Goal: Information Seeking & Learning: Check status

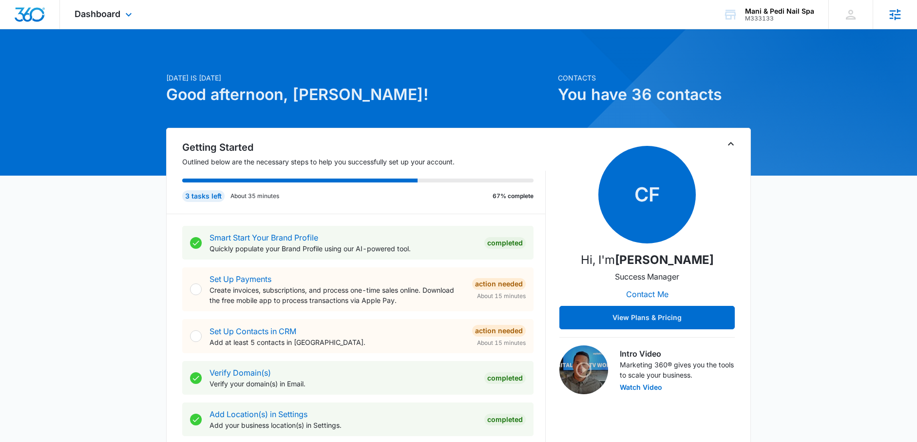
click at [891, 20] on icon at bounding box center [895, 14] width 15 height 15
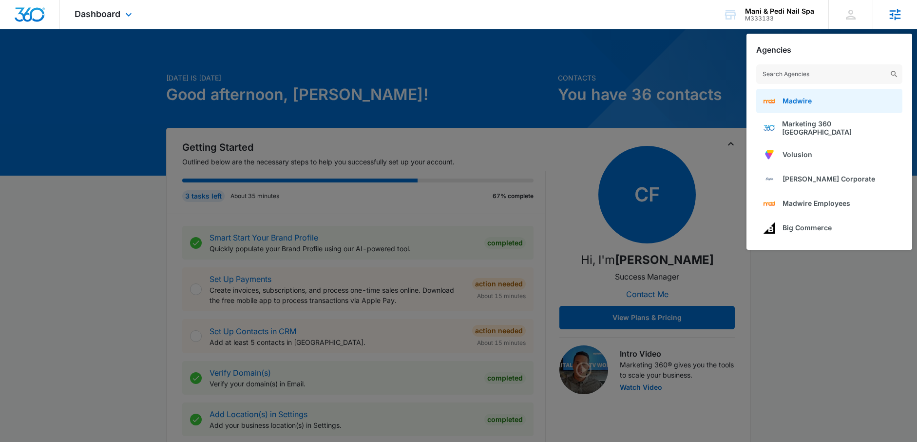
click at [820, 95] on link "Madwire" at bounding box center [830, 101] width 146 height 24
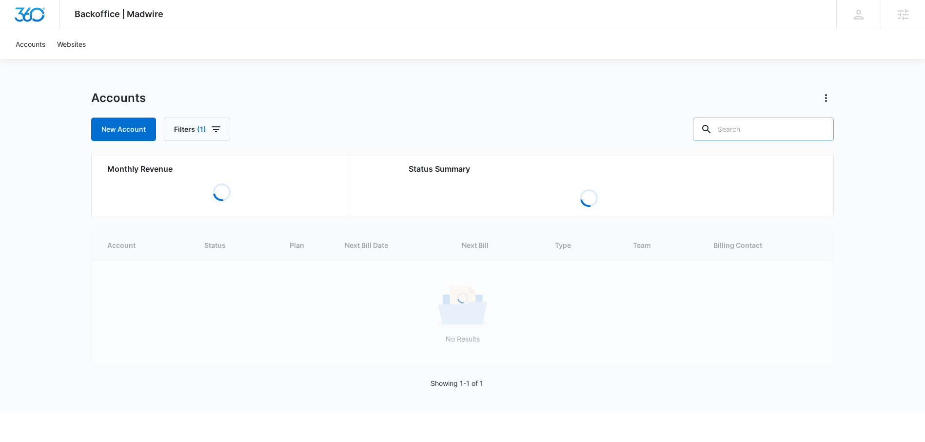
click at [754, 124] on input "text" at bounding box center [763, 128] width 141 height 23
paste input "M36736"
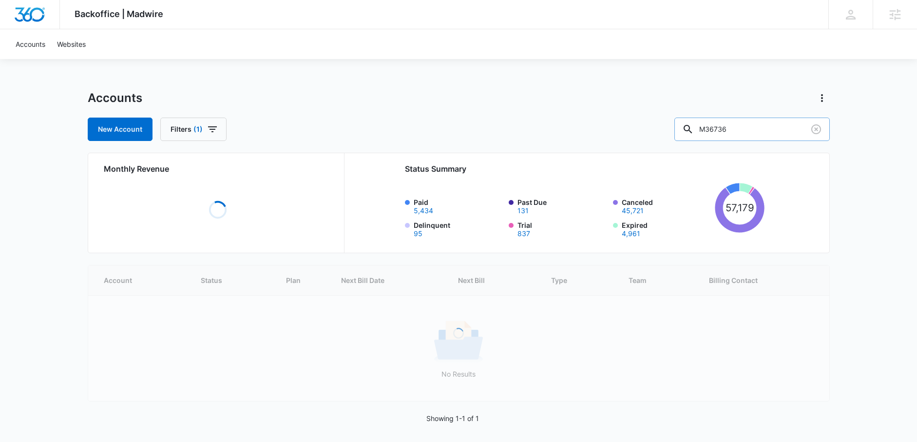
type input "M36736"
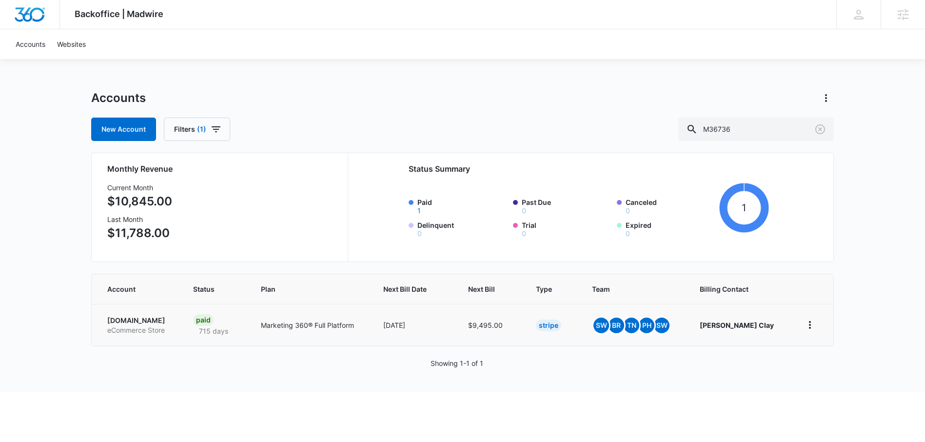
click at [135, 318] on p "PureBulk.com" at bounding box center [138, 320] width 62 height 10
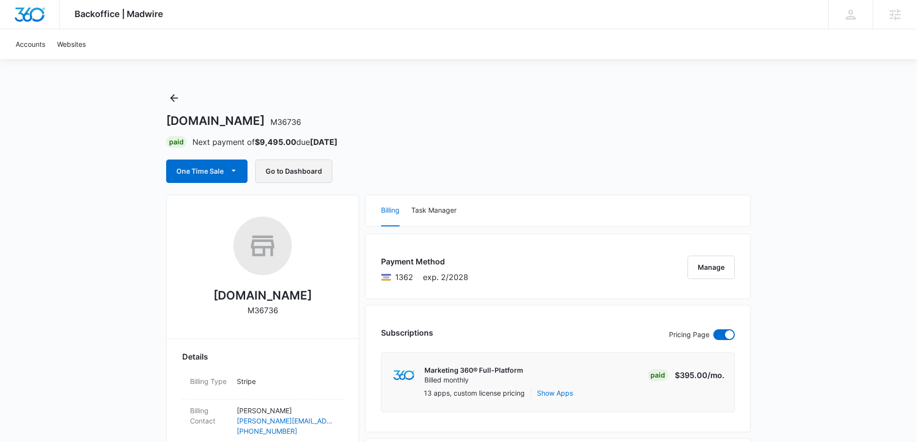
click at [305, 170] on button "Go to Dashboard" at bounding box center [293, 170] width 77 height 23
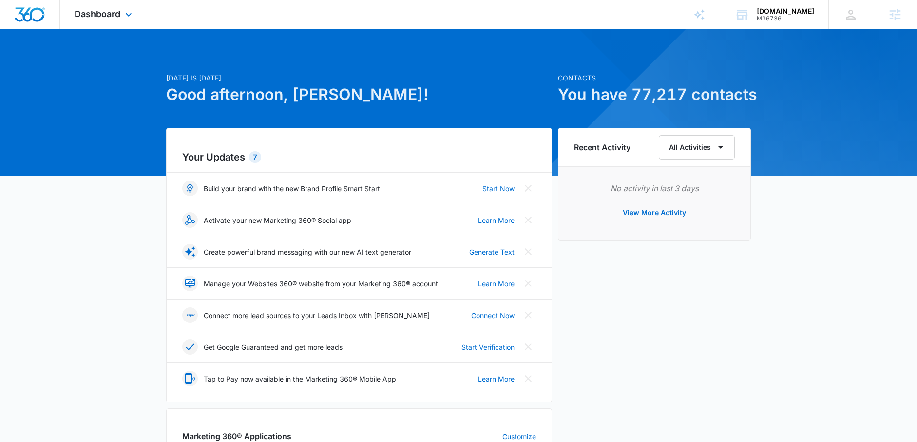
click at [116, 20] on div "Dashboard Apps Reputation Forms CRM Email Social Content Ads Intelligence Files…" at bounding box center [104, 14] width 89 height 29
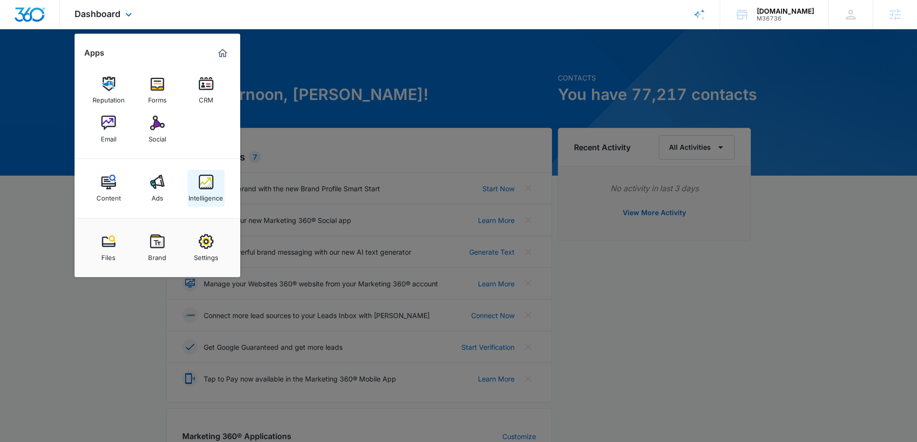
click at [208, 181] on img at bounding box center [206, 182] width 15 height 15
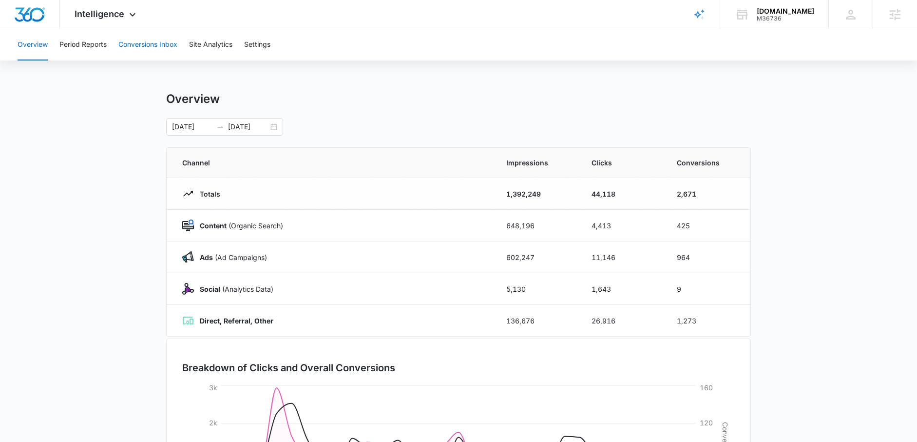
click at [157, 47] on button "Conversions Inbox" at bounding box center [147, 44] width 59 height 31
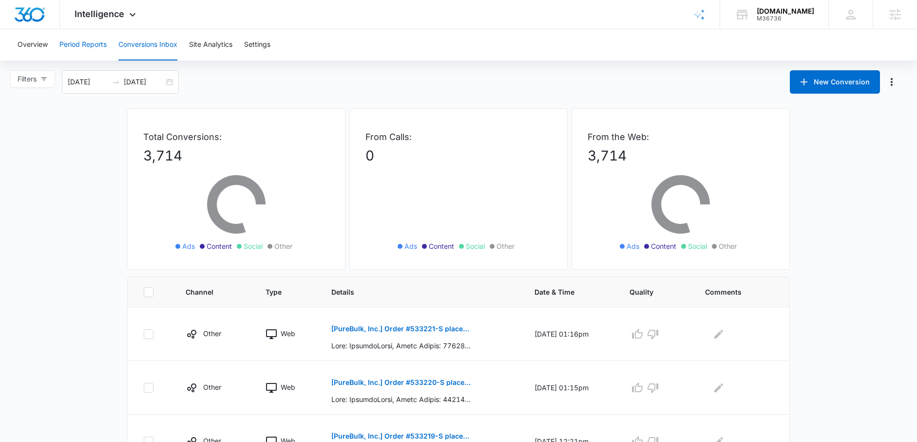
click at [65, 46] on button "Period Reports" at bounding box center [82, 44] width 47 height 31
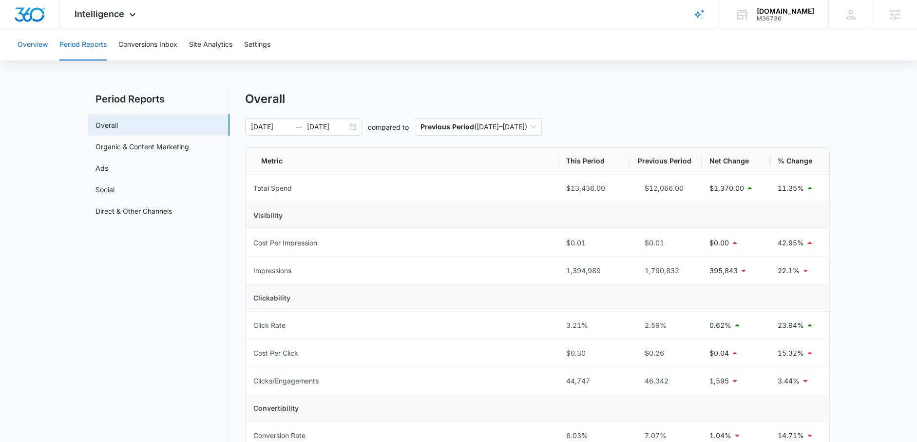
click at [33, 42] on button "Overview" at bounding box center [33, 44] width 30 height 31
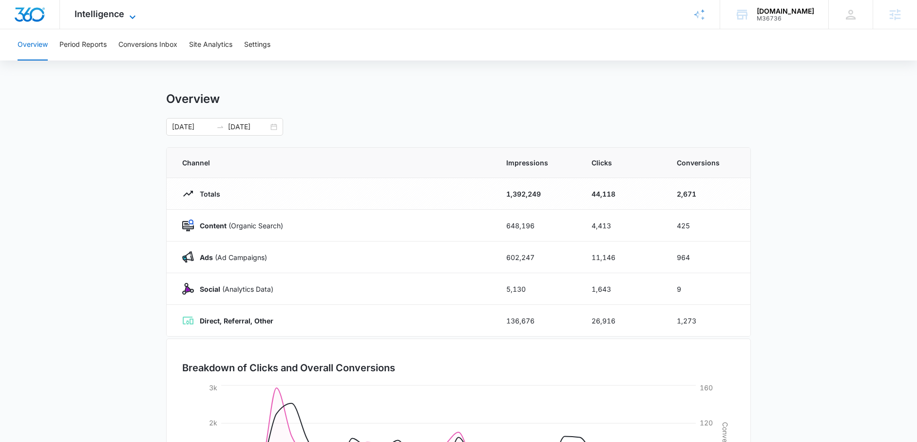
click at [90, 13] on span "Intelligence" at bounding box center [100, 14] width 50 height 10
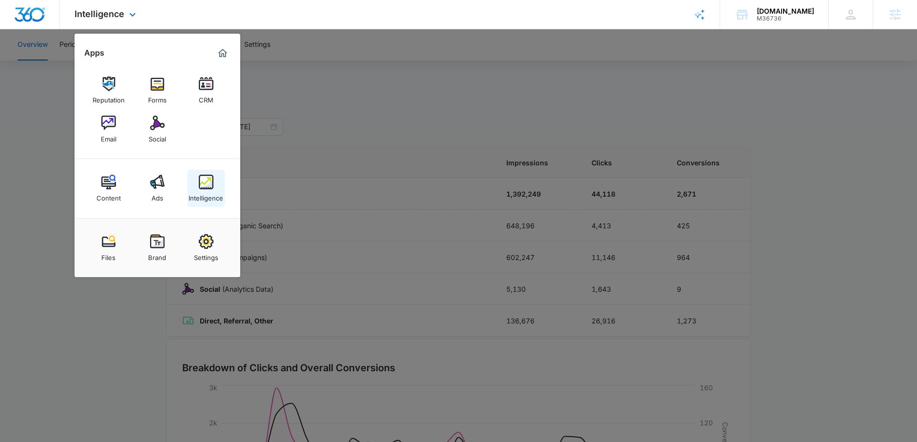
click at [202, 188] on img at bounding box center [206, 182] width 15 height 15
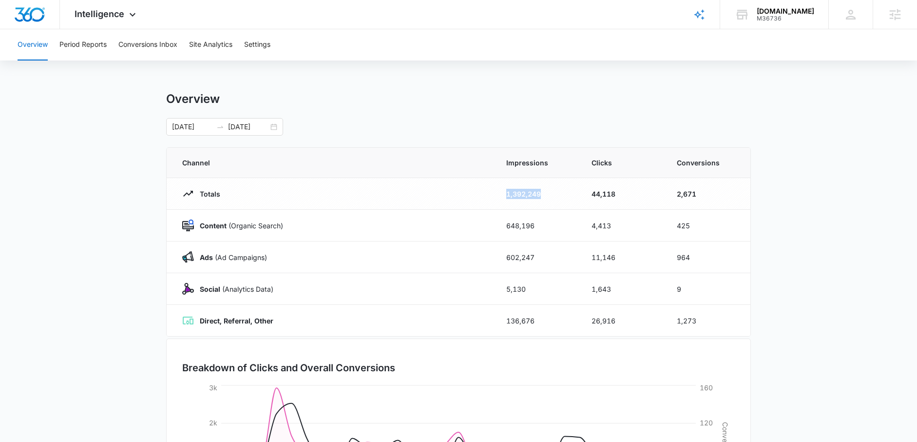
drag, startPoint x: 551, startPoint y: 193, endPoint x: 501, endPoint y: 195, distance: 50.3
click at [501, 195] on td "1,392,249" at bounding box center [537, 194] width 85 height 32
drag, startPoint x: 619, startPoint y: 193, endPoint x: 587, endPoint y: 195, distance: 31.2
click at [574, 191] on tr "Totals 1,392,249 44,118 2,671" at bounding box center [459, 194] width 584 height 32
drag, startPoint x: 706, startPoint y: 196, endPoint x: 668, endPoint y: 195, distance: 38.1
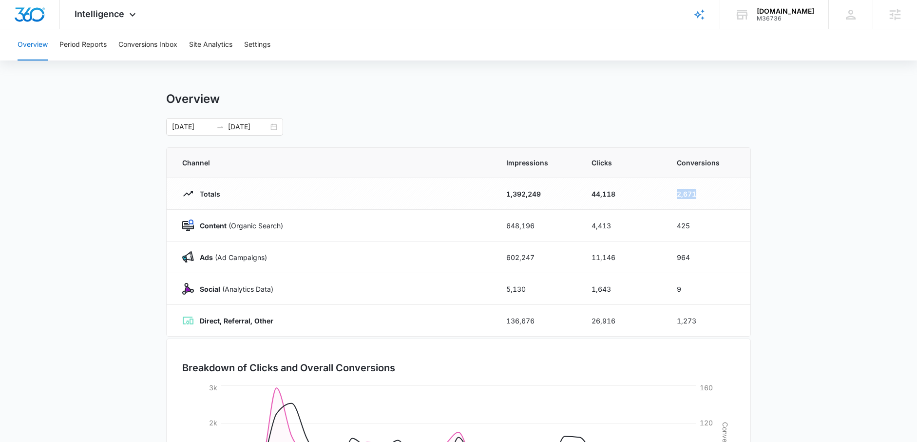
click at [666, 194] on td "2,671" at bounding box center [707, 194] width 85 height 32
drag, startPoint x: 696, startPoint y: 259, endPoint x: 672, endPoint y: 258, distance: 23.4
click at [671, 258] on td "964" at bounding box center [707, 257] width 85 height 32
drag, startPoint x: 697, startPoint y: 223, endPoint x: 672, endPoint y: 223, distance: 24.4
click at [672, 223] on td "425" at bounding box center [707, 226] width 85 height 32
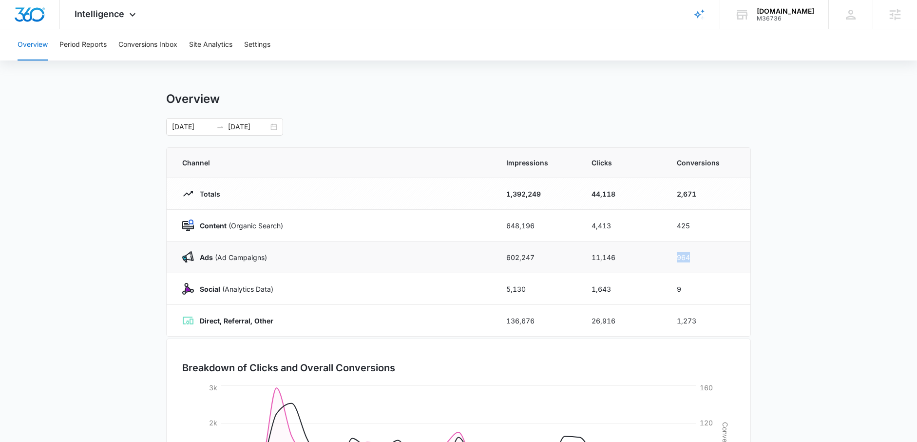
drag, startPoint x: 690, startPoint y: 257, endPoint x: 677, endPoint y: 256, distance: 13.7
click at [677, 256] on td "964" at bounding box center [707, 257] width 85 height 32
drag, startPoint x: 692, startPoint y: 226, endPoint x: 666, endPoint y: 224, distance: 25.5
click at [666, 224] on td "425" at bounding box center [707, 226] width 85 height 32
drag, startPoint x: 696, startPoint y: 255, endPoint x: 664, endPoint y: 255, distance: 31.7
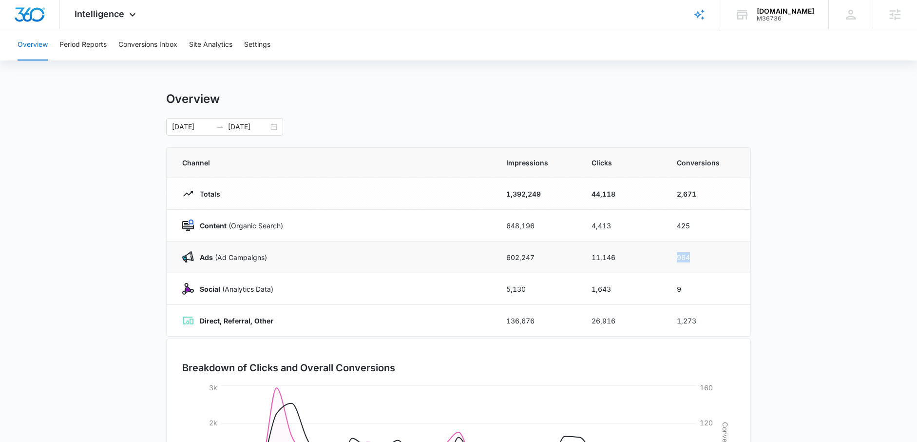
click at [663, 255] on tr "Ads (Ad Campaigns) 602,247 11,146 964" at bounding box center [459, 257] width 584 height 32
drag, startPoint x: 701, startPoint y: 322, endPoint x: 669, endPoint y: 320, distance: 32.2
click at [669, 320] on td "1,273" at bounding box center [707, 321] width 85 height 32
click at [86, 45] on button "Period Reports" at bounding box center [82, 44] width 47 height 31
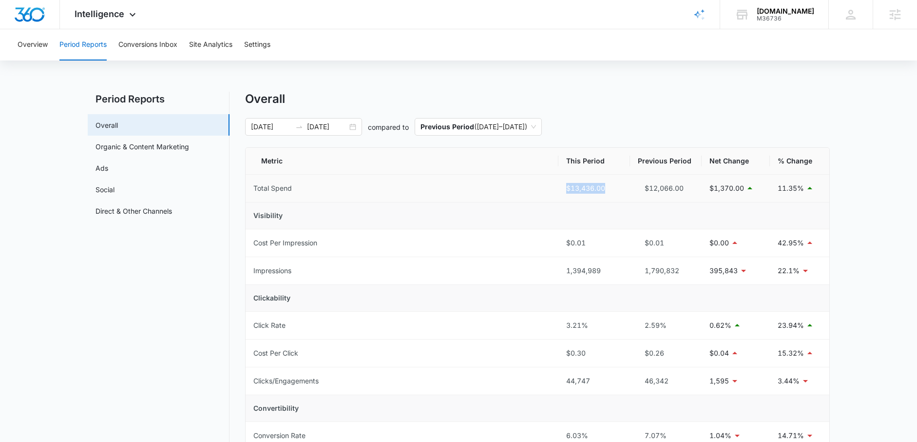
drag, startPoint x: 607, startPoint y: 186, endPoint x: 554, endPoint y: 184, distance: 52.7
click at [554, 184] on tr "Total Spend $13,436.00 $12,066.00 $1,370.00 11.35%" at bounding box center [538, 189] width 584 height 28
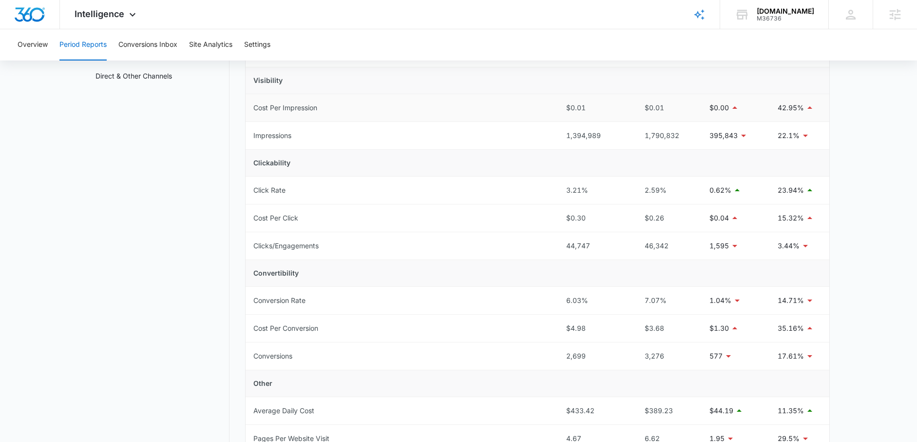
scroll to position [136, 0]
drag, startPoint x: 591, startPoint y: 217, endPoint x: 551, endPoint y: 218, distance: 40.0
click at [551, 218] on tr "Cost Per Click $0.30 $0.26 $0.04 15.32%" at bounding box center [538, 218] width 584 height 28
drag, startPoint x: 599, startPoint y: 299, endPoint x: 554, endPoint y: 293, distance: 45.7
click at [554, 293] on tr "Conversion Rate 6.03% 7.07% 1.04% 14.71%" at bounding box center [538, 300] width 584 height 28
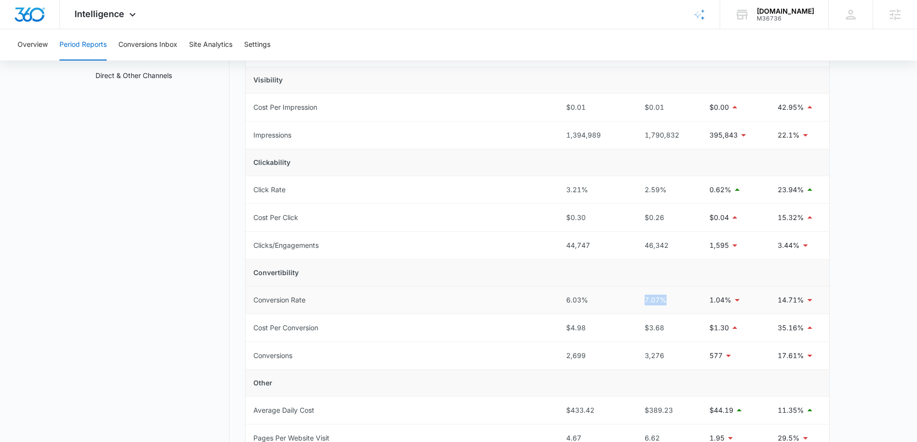
drag, startPoint x: 675, startPoint y: 296, endPoint x: 635, endPoint y: 293, distance: 40.5
click at [635, 293] on td "7.07%" at bounding box center [666, 300] width 72 height 28
drag, startPoint x: 604, startPoint y: 326, endPoint x: 562, endPoint y: 328, distance: 41.5
click at [562, 328] on td "$4.98" at bounding box center [595, 328] width 72 height 28
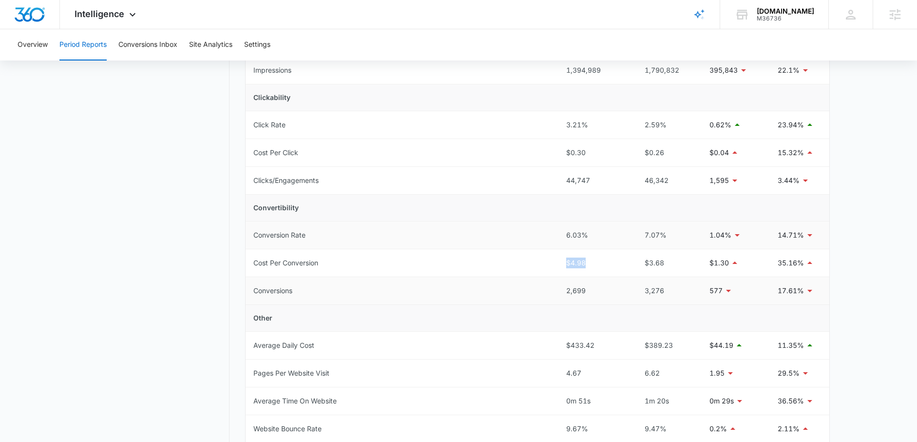
scroll to position [203, 0]
drag, startPoint x: 594, startPoint y: 290, endPoint x: 552, endPoint y: 289, distance: 42.4
click at [552, 289] on tr "Conversions 2,699 3,276 577 17.61%" at bounding box center [538, 288] width 584 height 28
drag, startPoint x: 591, startPoint y: 259, endPoint x: 535, endPoint y: 258, distance: 55.6
click at [535, 259] on tr "Cost Per Conversion $4.98 $3.68 $1.30 35.16%" at bounding box center [538, 261] width 584 height 28
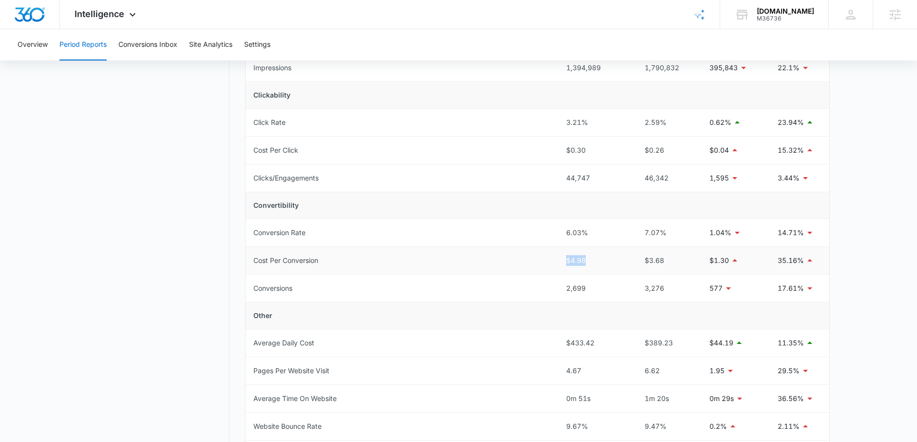
click at [599, 268] on td "$4.98" at bounding box center [595, 261] width 72 height 28
drag, startPoint x: 591, startPoint y: 258, endPoint x: 562, endPoint y: 259, distance: 29.8
click at [562, 259] on td "$4.98" at bounding box center [595, 261] width 72 height 28
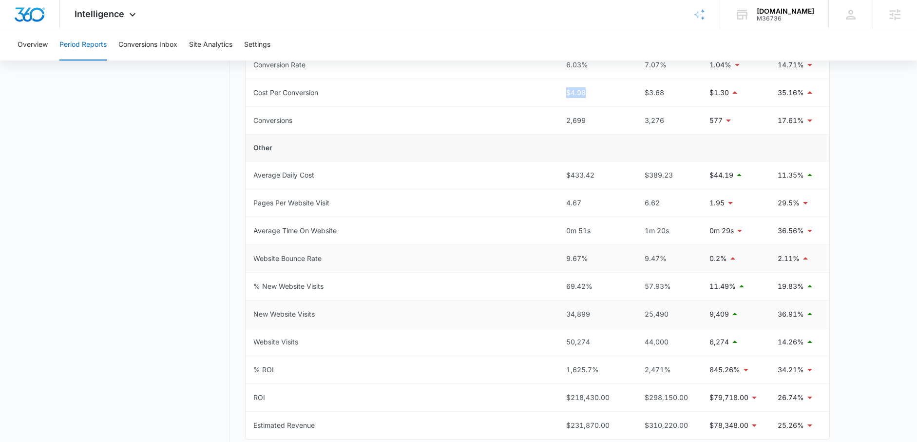
scroll to position [415, 0]
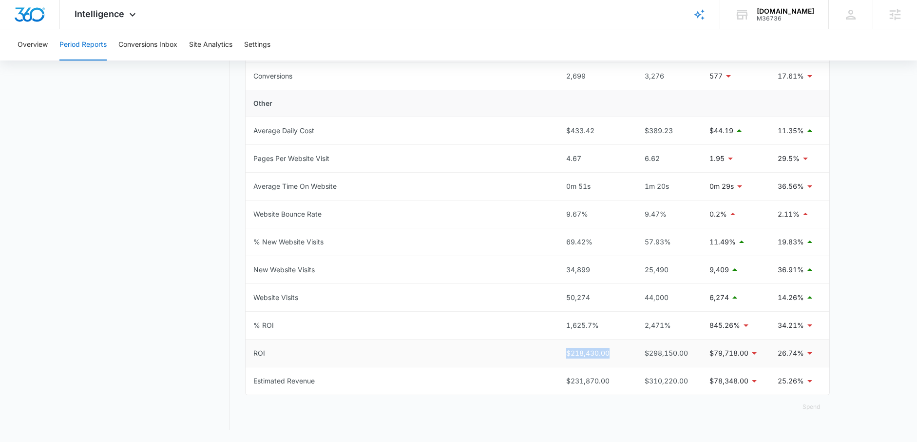
drag, startPoint x: 574, startPoint y: 351, endPoint x: 542, endPoint y: 349, distance: 32.2
click at [541, 349] on tr "ROI $218,430.00 $298,150.00 $79,718.00 26.74%" at bounding box center [538, 353] width 584 height 28
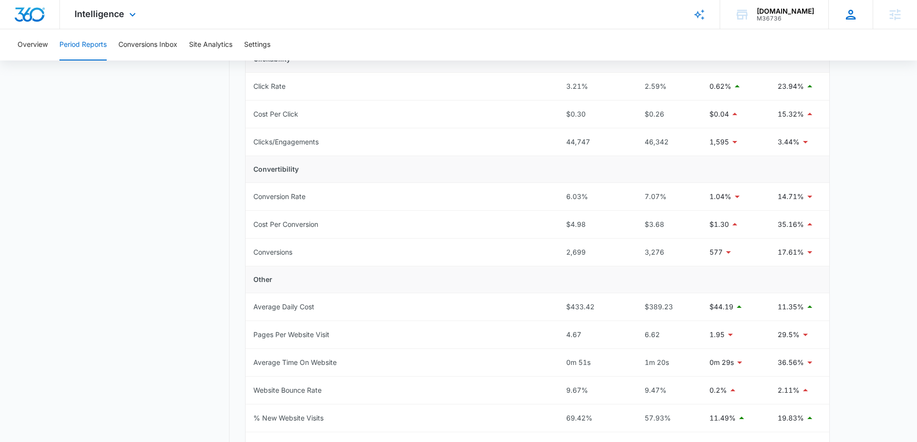
scroll to position [246, 0]
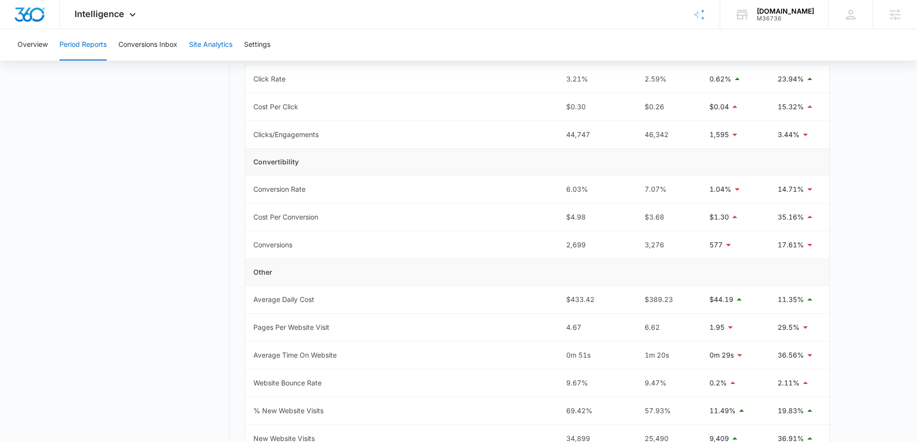
click at [199, 46] on button "Site Analytics" at bounding box center [210, 44] width 43 height 31
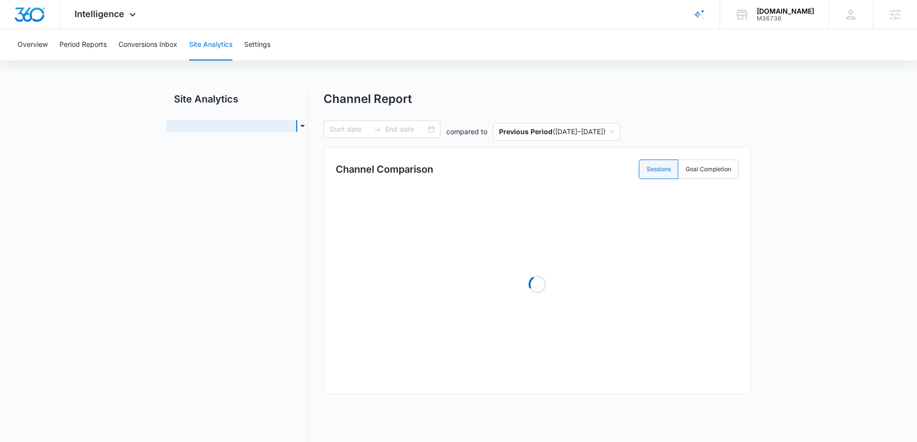
type input "09/14/2025"
type input "10/14/2025"
radio input "true"
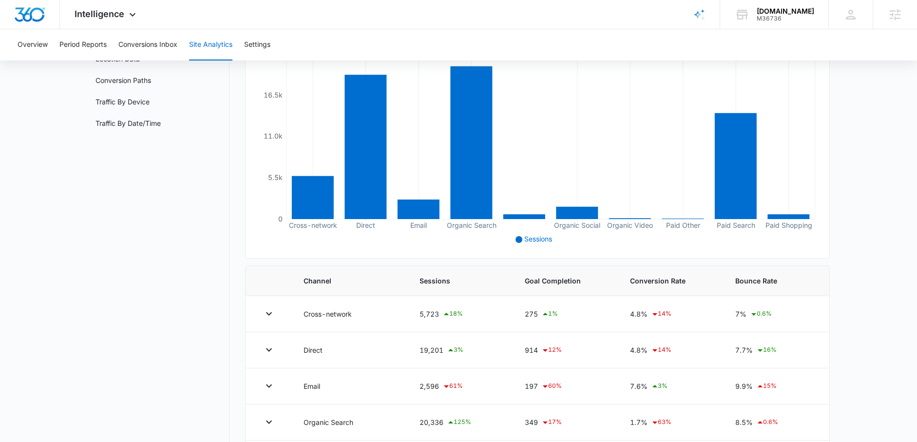
scroll to position [34, 0]
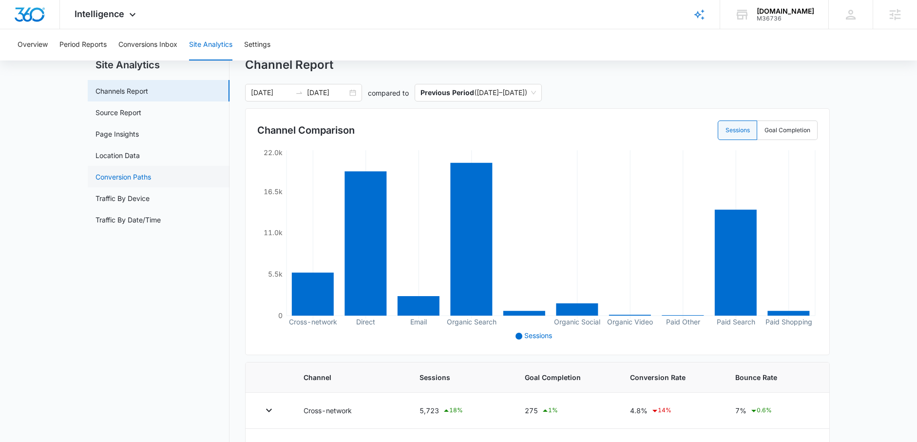
click at [117, 176] on link "Conversion Paths" at bounding box center [124, 177] width 56 height 10
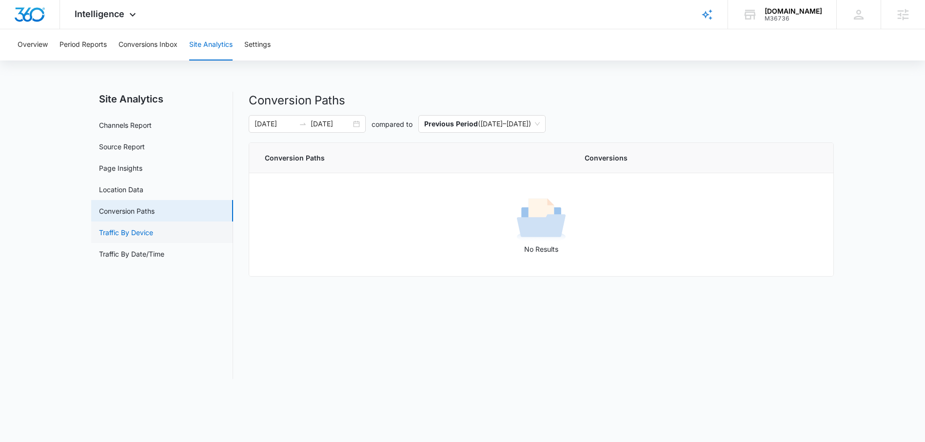
click at [126, 233] on link "Traffic By Device" at bounding box center [126, 232] width 54 height 10
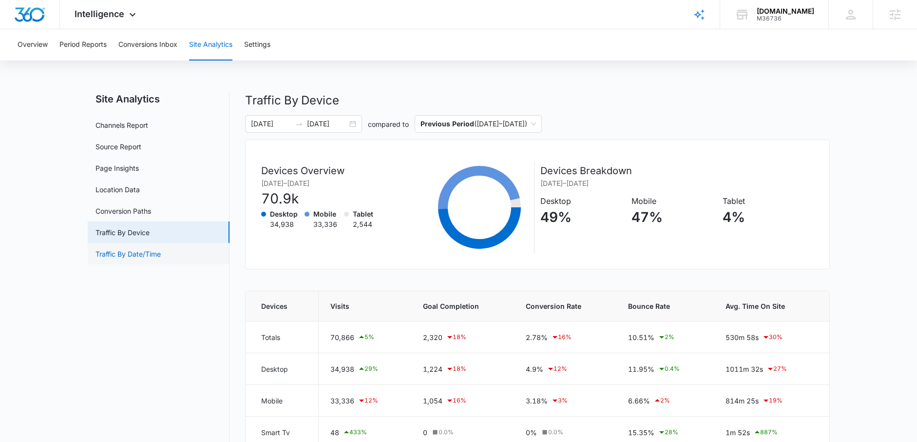
click at [146, 251] on link "Traffic By Date/Time" at bounding box center [128, 254] width 65 height 10
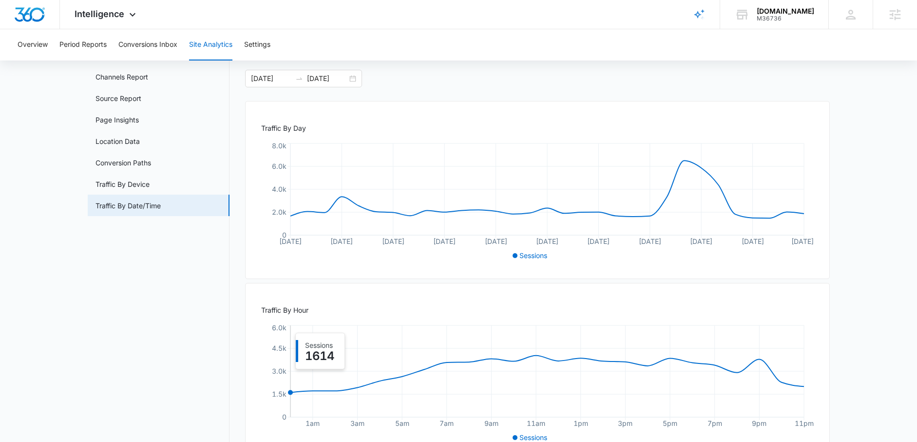
scroll to position [81, 0]
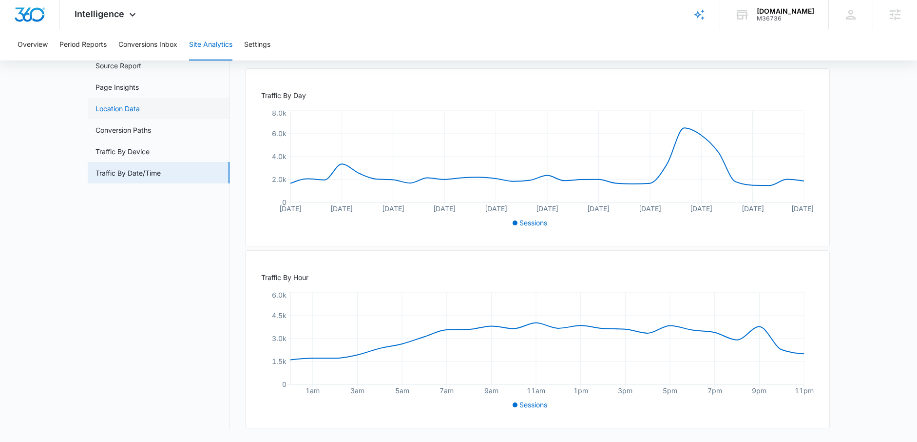
click at [122, 110] on link "Location Data" at bounding box center [118, 108] width 44 height 10
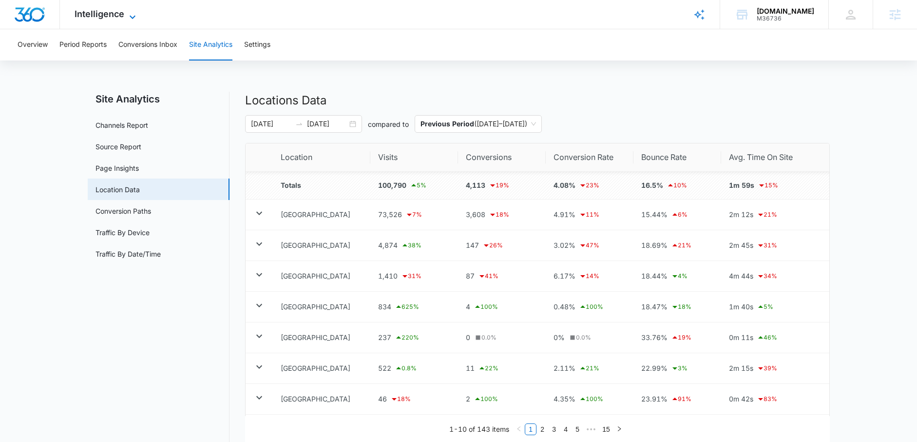
click at [94, 16] on span "Intelligence" at bounding box center [100, 14] width 50 height 10
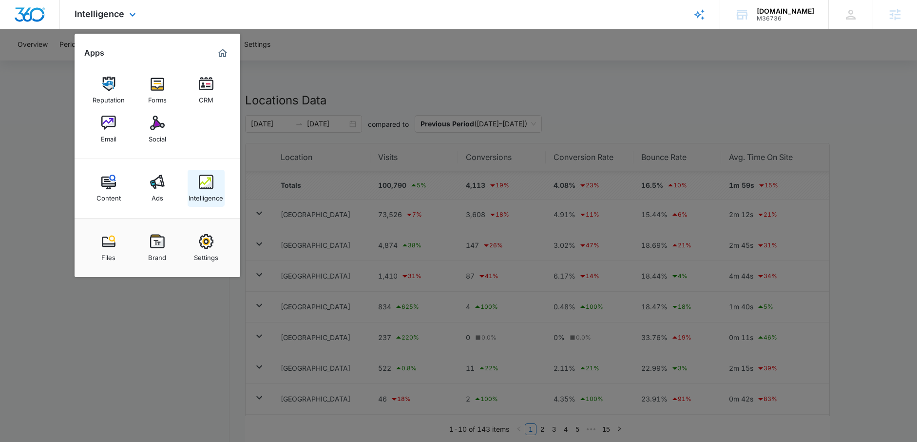
click at [206, 188] on img at bounding box center [206, 182] width 15 height 15
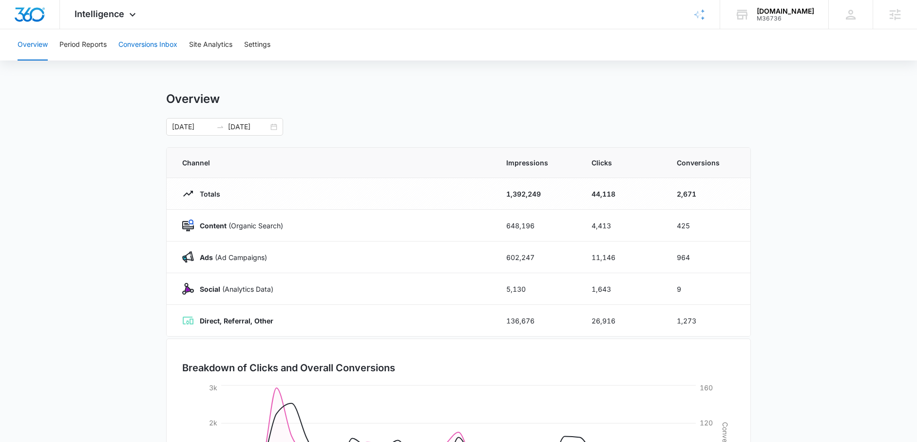
click at [140, 48] on button "Conversions Inbox" at bounding box center [147, 44] width 59 height 31
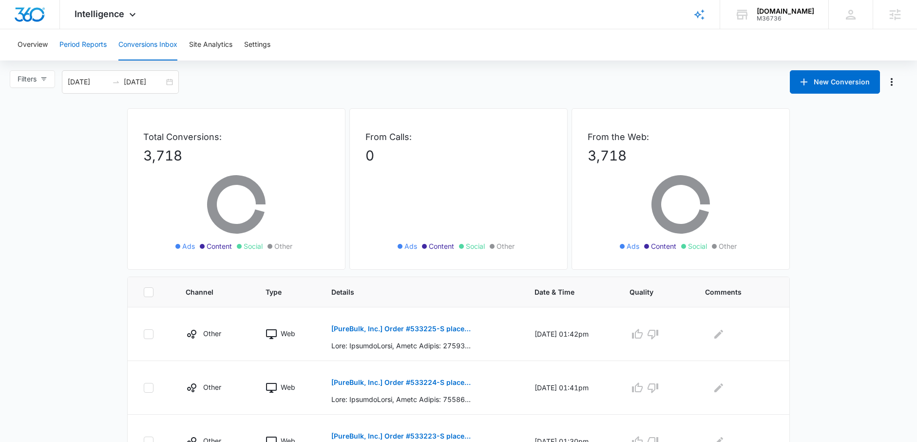
click at [74, 45] on button "Period Reports" at bounding box center [82, 44] width 47 height 31
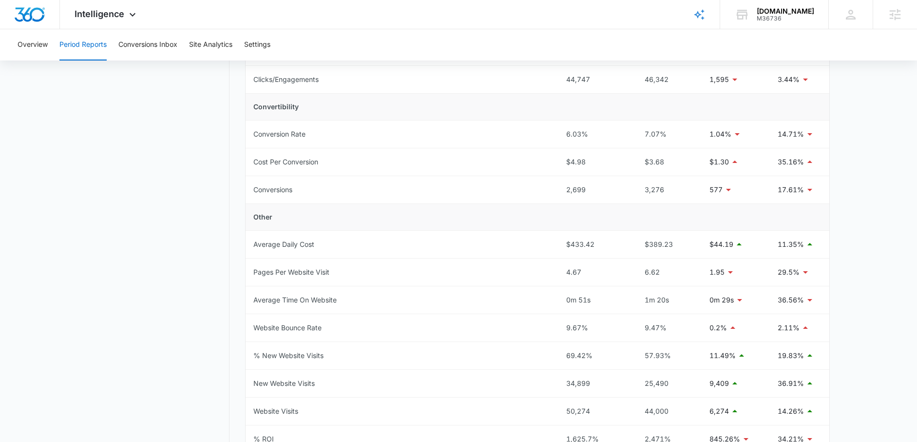
scroll to position [295, 0]
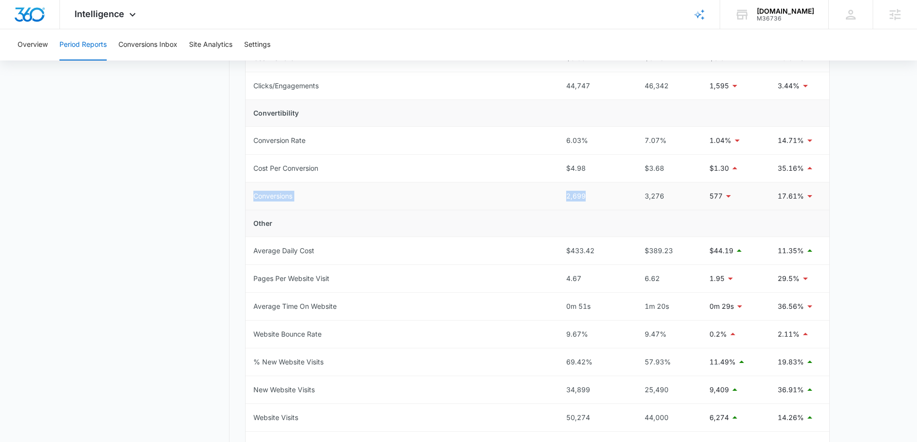
drag, startPoint x: 588, startPoint y: 194, endPoint x: 559, endPoint y: 190, distance: 29.0
click at [559, 190] on td "2,699" at bounding box center [595, 196] width 72 height 28
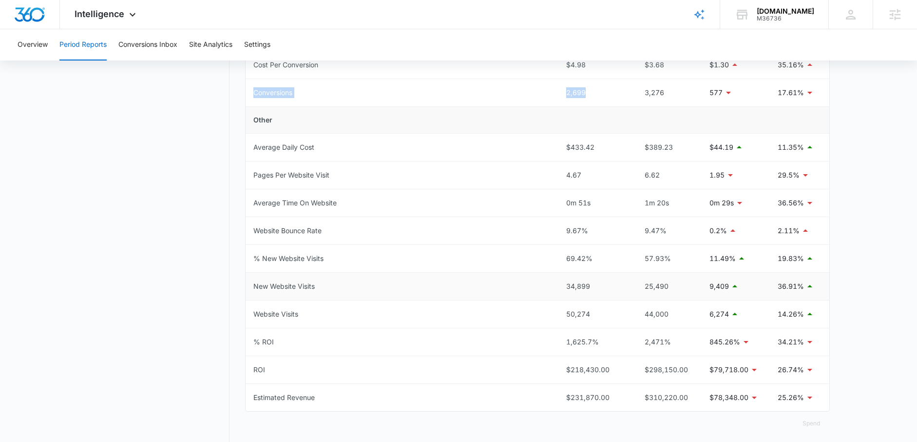
scroll to position [415, 0]
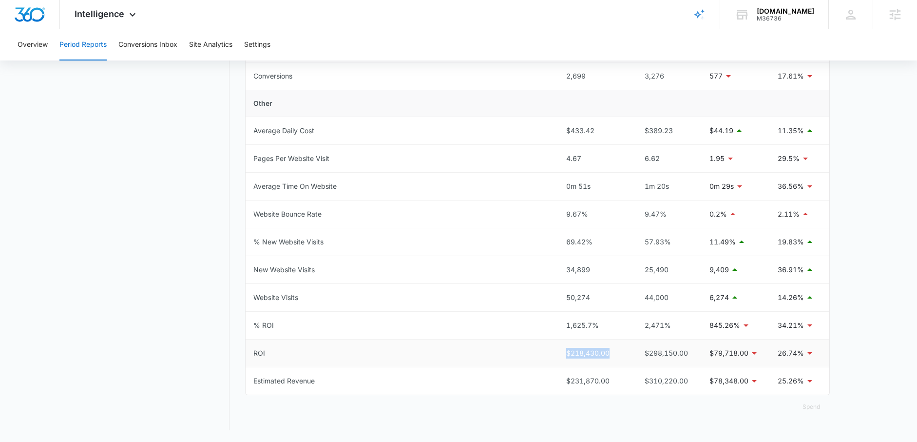
drag, startPoint x: 614, startPoint y: 351, endPoint x: 562, endPoint y: 354, distance: 52.8
click at [562, 354] on td "$218,430.00" at bounding box center [595, 353] width 72 height 28
drag, startPoint x: 613, startPoint y: 374, endPoint x: 562, endPoint y: 373, distance: 51.2
click at [560, 373] on td "$231,870.00" at bounding box center [595, 380] width 72 height 27
drag, startPoint x: 610, startPoint y: 352, endPoint x: 536, endPoint y: 354, distance: 74.1
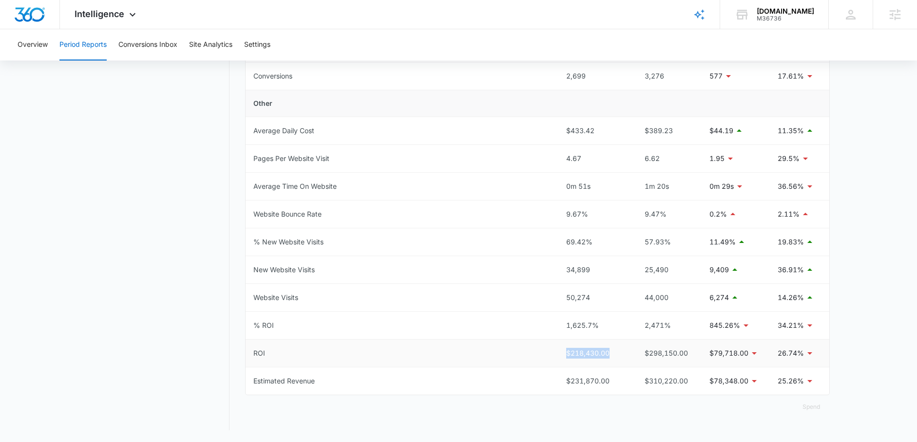
click at [536, 354] on tr "ROI $218,430.00 $298,150.00 $79,718.00 26.74%" at bounding box center [538, 353] width 584 height 28
drag, startPoint x: 591, startPoint y: 125, endPoint x: 564, endPoint y: 121, distance: 28.1
click at [559, 121] on td "$433.42" at bounding box center [595, 133] width 72 height 28
click at [601, 133] on div "$433.42" at bounding box center [594, 132] width 56 height 11
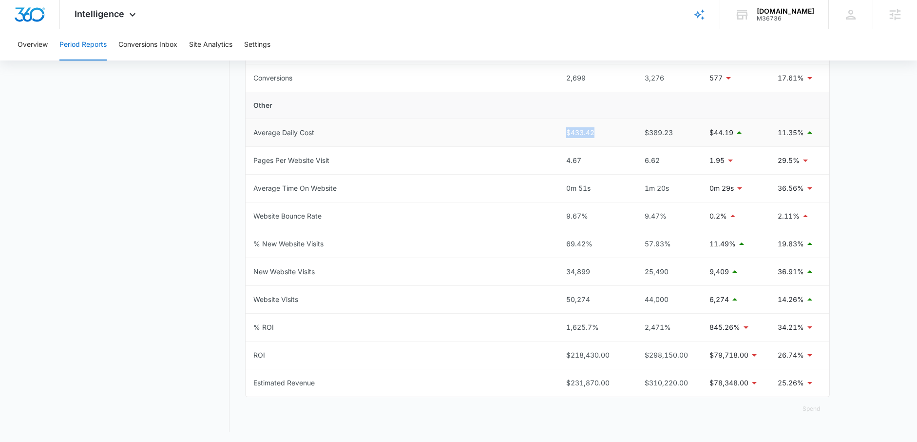
drag, startPoint x: 601, startPoint y: 133, endPoint x: 553, endPoint y: 131, distance: 47.8
click at [553, 131] on tr "Average Daily Cost $433.42 $389.23 $44.19 11.35%" at bounding box center [538, 133] width 584 height 28
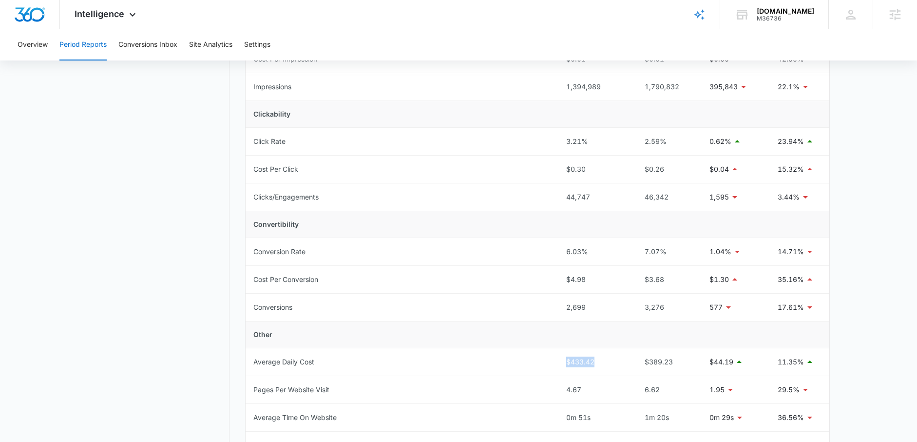
scroll to position [242, 0]
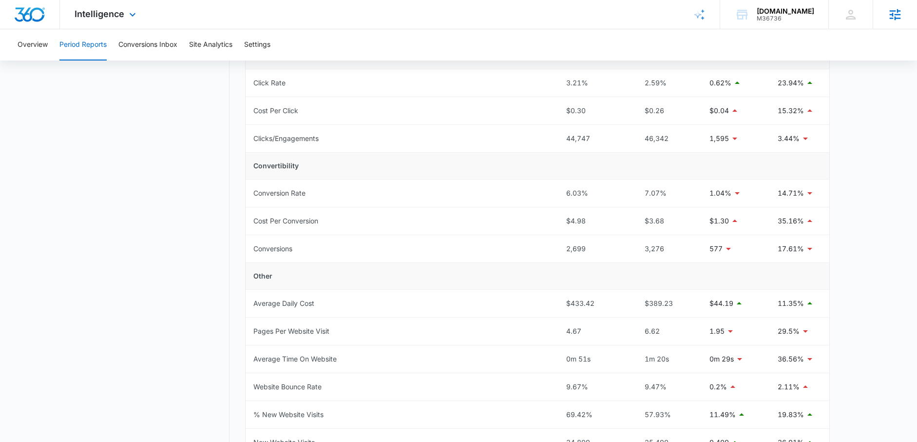
click at [888, 16] on icon at bounding box center [895, 14] width 15 height 15
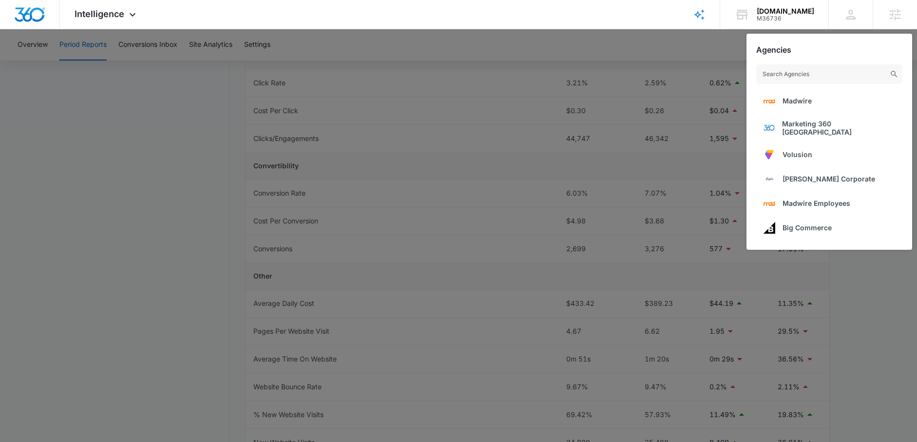
click at [614, 43] on div at bounding box center [458, 221] width 917 height 442
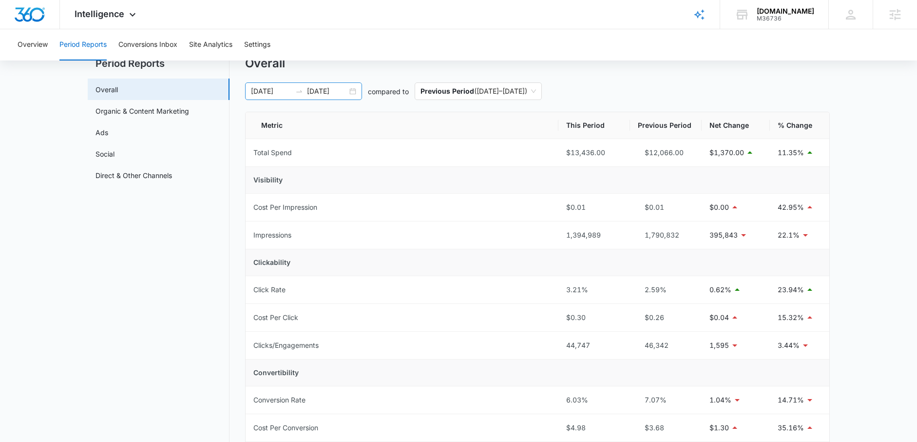
scroll to position [0, 0]
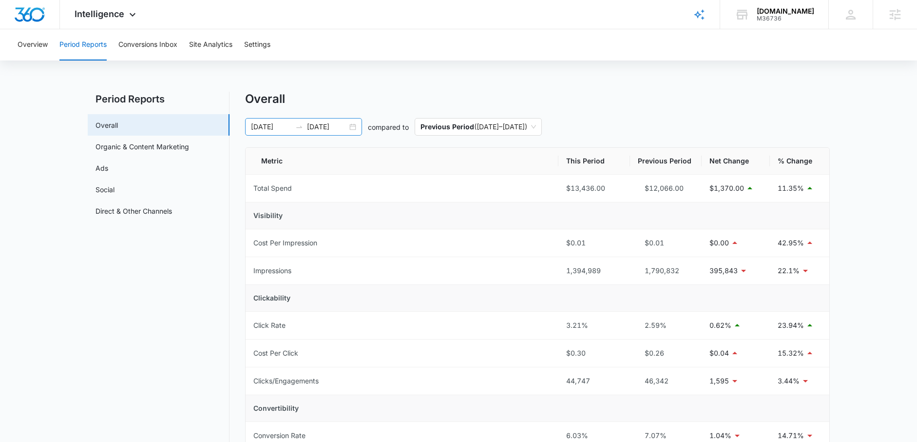
click at [356, 124] on div "09/14/2025 10/14/2025" at bounding box center [303, 127] width 117 height 18
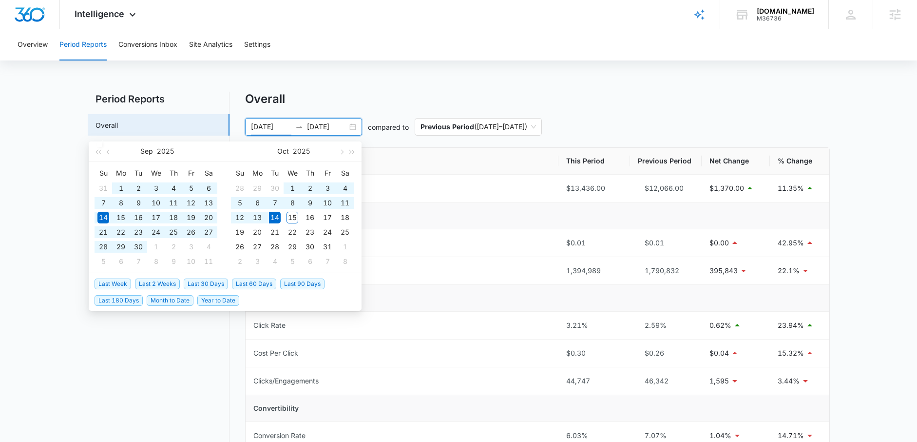
click at [213, 303] on span "Year to Date" at bounding box center [218, 300] width 42 height 11
type input "01/01/2025"
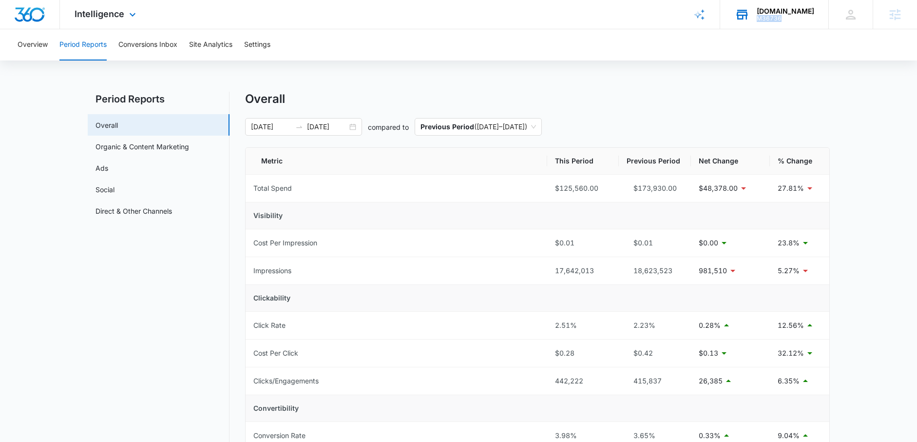
drag, startPoint x: 798, startPoint y: 16, endPoint x: 772, endPoint y: 20, distance: 26.2
click at [771, 20] on div "M36736" at bounding box center [786, 18] width 58 height 7
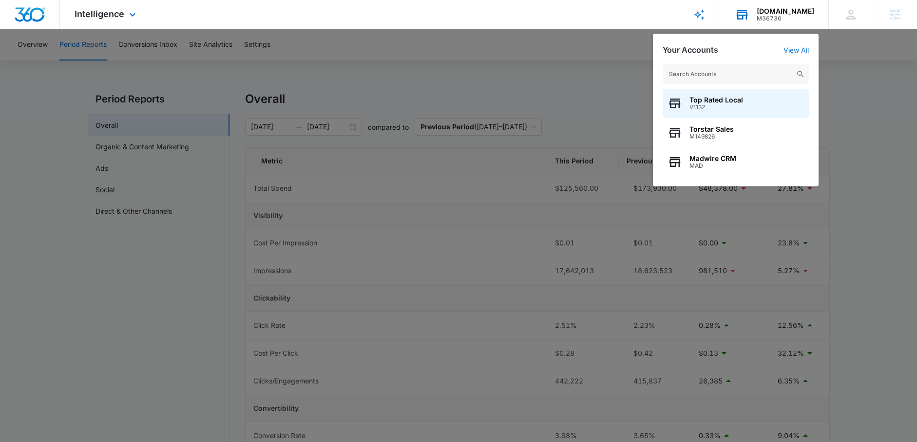
click at [804, 20] on div "M36736" at bounding box center [786, 18] width 58 height 7
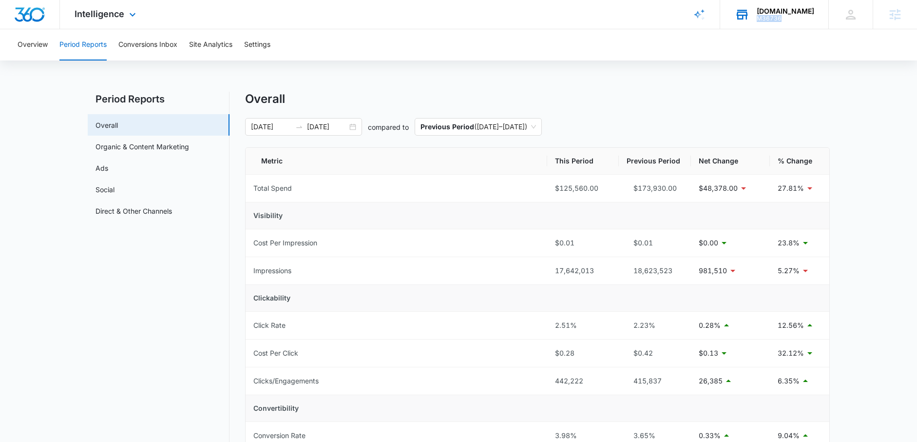
drag, startPoint x: 801, startPoint y: 18, endPoint x: 771, endPoint y: 19, distance: 30.7
click at [770, 19] on div "M36736" at bounding box center [786, 18] width 58 height 7
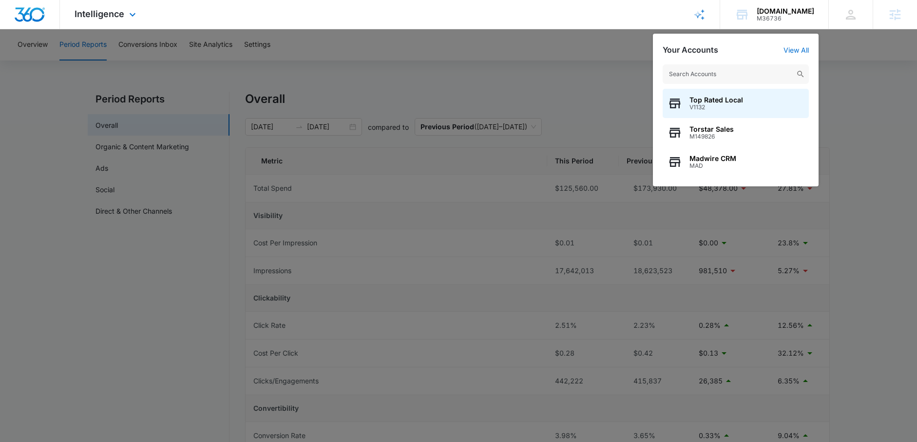
click at [565, 20] on div "Intelligence Apps Reputation Forms CRM Email Social Content Ads Intelligence Fi…" at bounding box center [458, 14] width 917 height 29
drag, startPoint x: 618, startPoint y: 55, endPoint x: 622, endPoint y: 48, distance: 8.1
click at [619, 52] on div at bounding box center [458, 221] width 917 height 442
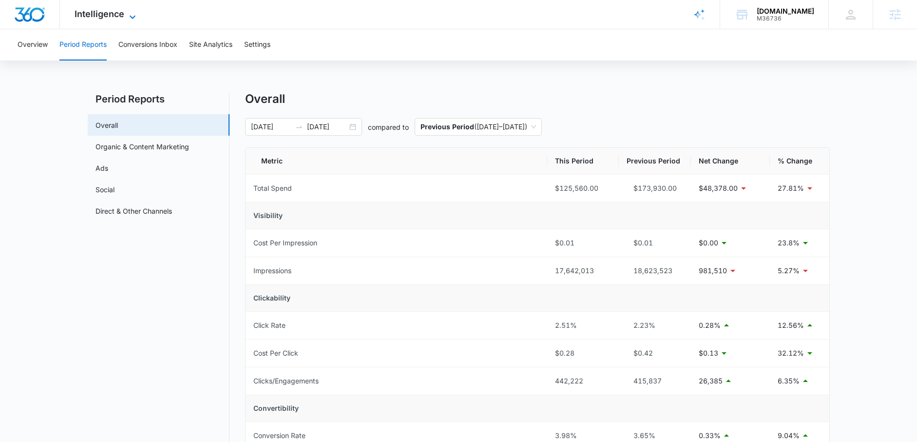
click at [94, 11] on span "Intelligence" at bounding box center [100, 14] width 50 height 10
